Goal: Task Accomplishment & Management: Use online tool/utility

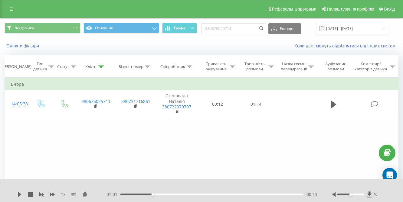
click at [9, 8] on link at bounding box center [11, 9] width 11 height 8
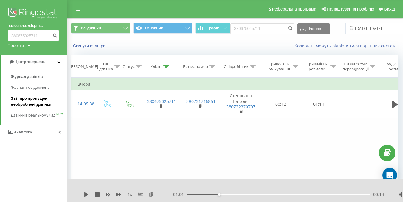
click at [41, 97] on span "Звіт про пропущені необроблені дзвінки" at bounding box center [37, 102] width 53 height 12
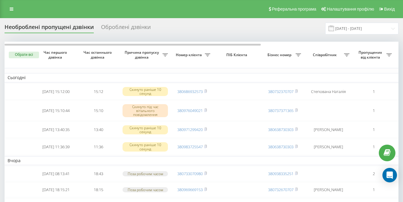
click at [206, 165] on td "Вчора" at bounding box center [307, 160] width 605 height 9
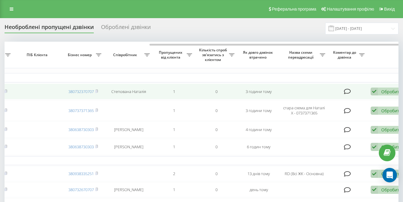
scroll to position [0, 211]
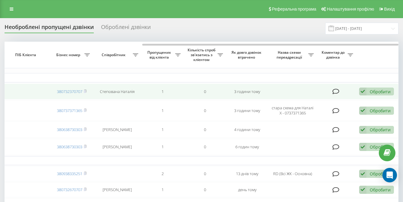
click at [386, 92] on div "Обробити" at bounding box center [380, 92] width 21 height 6
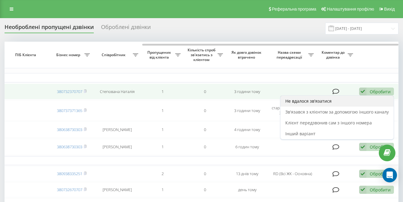
click at [366, 102] on div "Не вдалося зв'язатися" at bounding box center [336, 101] width 113 height 11
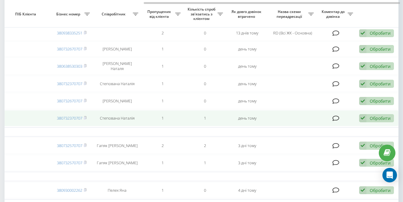
click at [383, 121] on div "Обробити" at bounding box center [380, 119] width 21 height 6
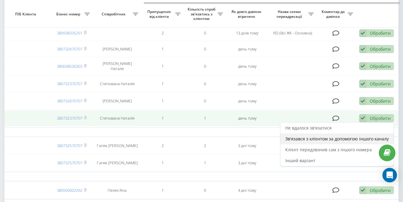
click at [344, 142] on span "Зв'язався з клієнтом за допомогою іншого каналу" at bounding box center [336, 139] width 103 height 6
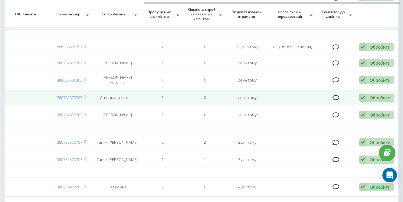
click at [371, 101] on div "Обробити" at bounding box center [380, 98] width 21 height 6
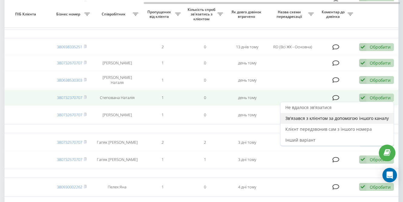
click at [371, 121] on span "Зв'язався з клієнтом за допомогою іншого каналу" at bounding box center [336, 119] width 103 height 6
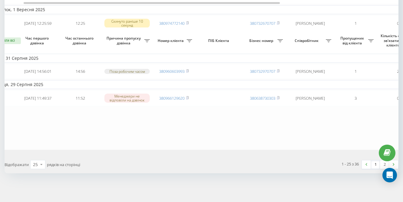
scroll to position [0, 27]
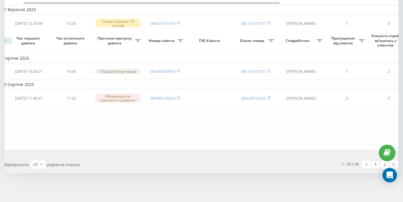
click at [383, 166] on link "2" at bounding box center [384, 165] width 9 height 8
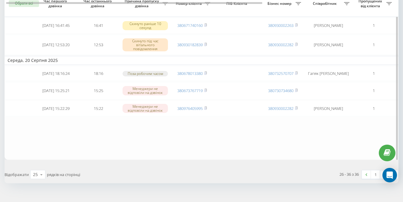
scroll to position [237, 0]
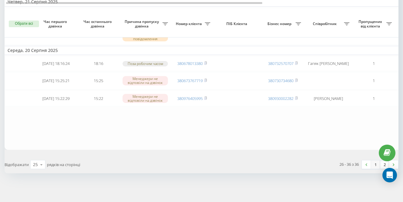
click at [373, 165] on link "1" at bounding box center [375, 165] width 9 height 8
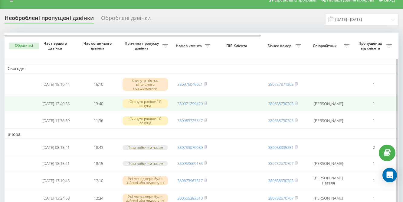
scroll to position [15, 0]
